Goal: Navigation & Orientation: Go to known website

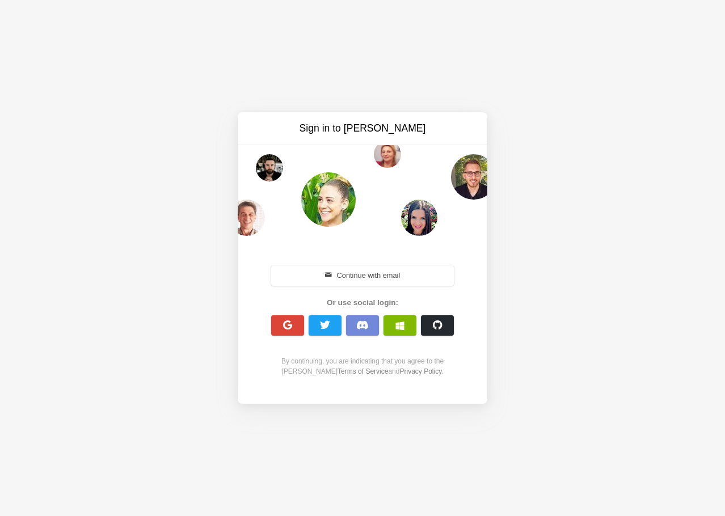
click at [396, 274] on button "Continue with email" at bounding box center [362, 275] width 183 height 20
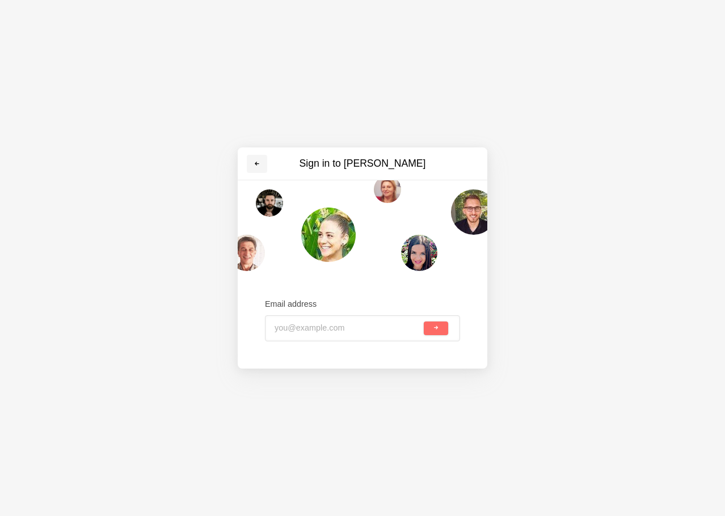
click at [257, 170] on link at bounding box center [257, 164] width 20 height 18
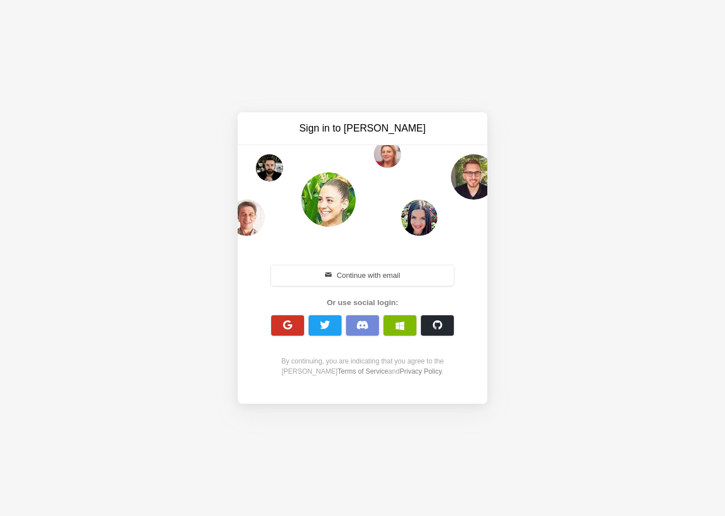
click at [292, 322] on span "button" at bounding box center [287, 325] width 11 height 11
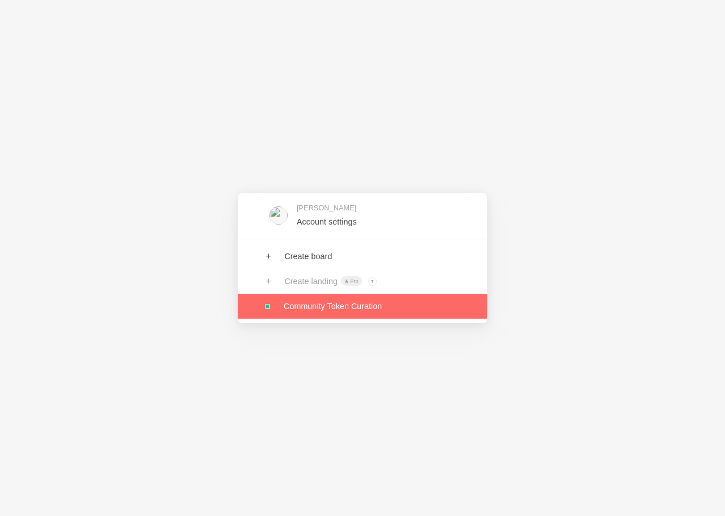
click at [323, 313] on link at bounding box center [363, 306] width 250 height 25
